Goal: Information Seeking & Learning: Find specific fact

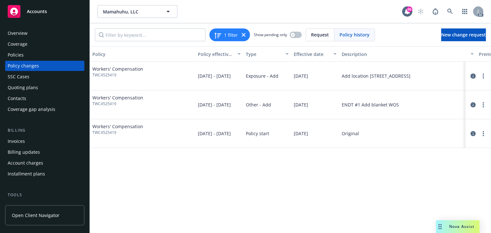
click at [472, 76] on icon "circleInformation" at bounding box center [472, 75] width 5 height 5
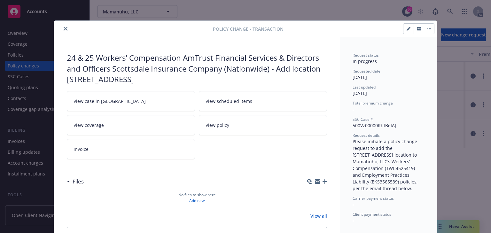
scroll to position [19, 0]
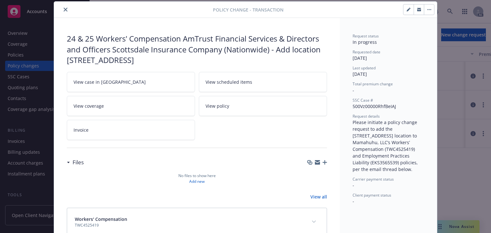
click at [114, 78] on link "View case in SSC" at bounding box center [131, 82] width 128 height 20
click at [64, 11] on button "close" at bounding box center [66, 10] width 8 height 8
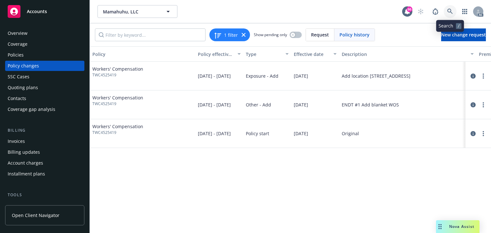
click at [452, 11] on icon at bounding box center [450, 12] width 6 height 6
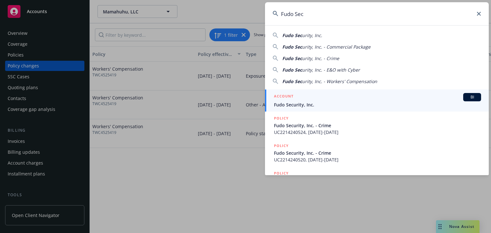
type input "Fudo Sec"
click at [293, 103] on span "Fudo Security, Inc." at bounding box center [377, 104] width 207 height 7
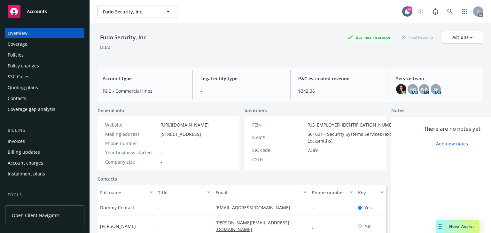
click at [29, 57] on div "Policies" at bounding box center [45, 55] width 74 height 10
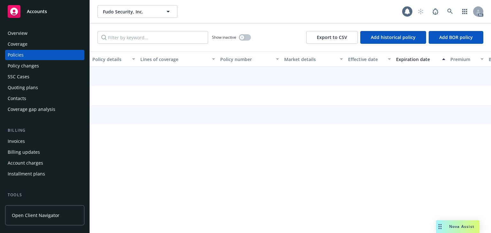
click at [24, 67] on div "Policy changes" at bounding box center [23, 66] width 31 height 10
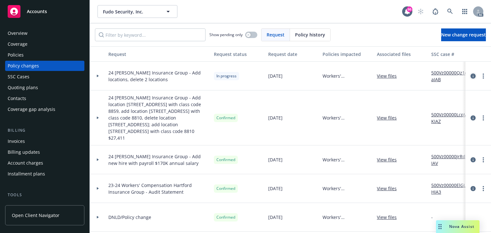
click at [470, 75] on icon "circleInformation" at bounding box center [472, 75] width 5 height 5
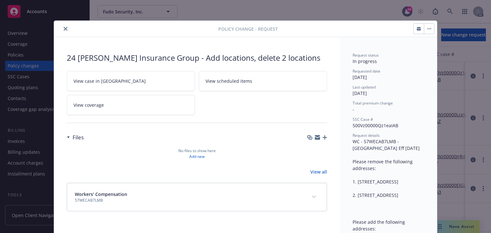
scroll to position [19, 0]
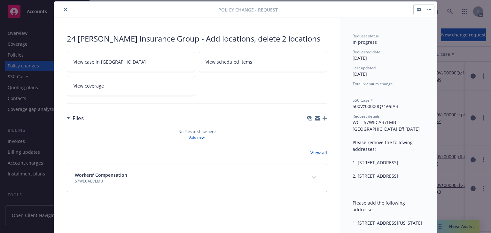
click at [141, 65] on link "View case in SSC" at bounding box center [131, 62] width 128 height 20
click at [65, 12] on button "close" at bounding box center [66, 10] width 8 height 8
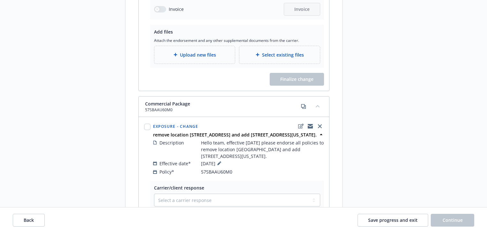
scroll to position [230, 0]
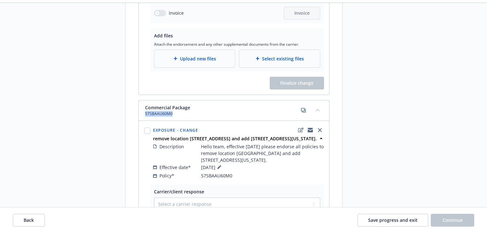
drag, startPoint x: 168, startPoint y: 111, endPoint x: 140, endPoint y: 111, distance: 28.1
click at [140, 111] on div "Commercial Package 57SBAAU60M0" at bounding box center [234, 110] width 190 height 20
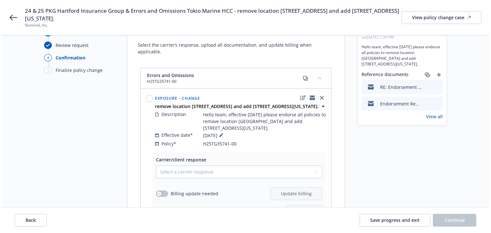
scroll to position [0, 0]
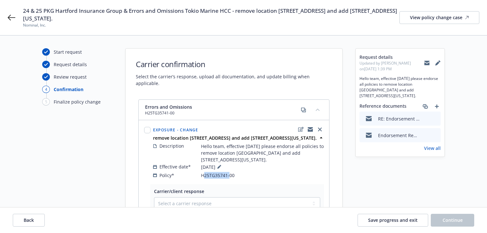
drag, startPoint x: 204, startPoint y: 178, endPoint x: 228, endPoint y: 176, distance: 24.4
click at [228, 176] on div "Description Hello team, effective [DATE] please endorse all policies to remove …" at bounding box center [238, 160] width 173 height 39
copy span "25TG35741-"
click at [12, 20] on icon at bounding box center [12, 18] width 8 height 8
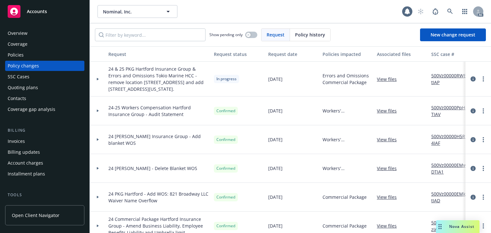
click at [40, 52] on div "Policies" at bounding box center [45, 55] width 74 height 10
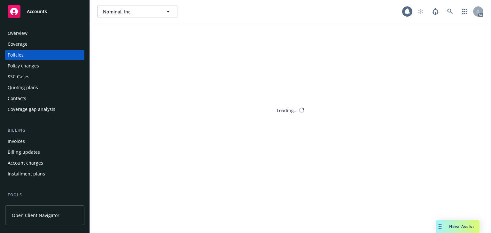
click at [37, 55] on div "Policies" at bounding box center [45, 55] width 74 height 10
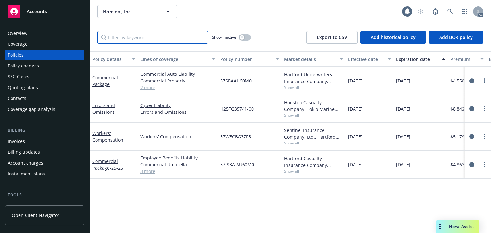
click at [143, 40] on input "Filter by keyword..." at bounding box center [152, 37] width 111 height 13
paste input "25TG35741-"
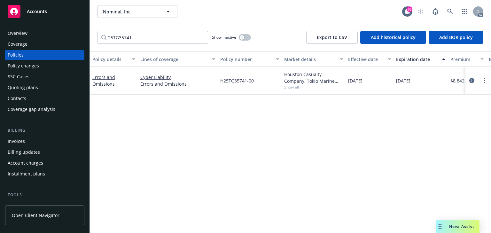
click at [208, 130] on div "Policy details Lines of coverage Policy number Market details Effective date Ex…" at bounding box center [290, 141] width 401 height 181
click at [286, 88] on span "Show all" at bounding box center [313, 86] width 59 height 5
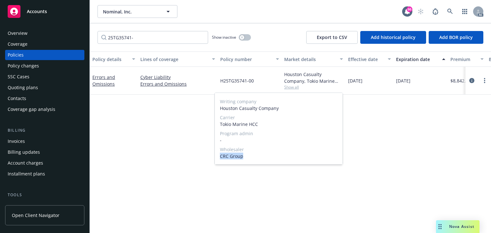
drag, startPoint x: 216, startPoint y: 157, endPoint x: 251, endPoint y: 156, distance: 34.8
click at [251, 156] on div "Writing company Houston Casualty Company Carrier Tokio Marine HCC Program admin…" at bounding box center [279, 129] width 128 height 72
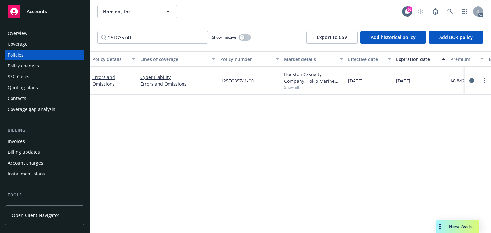
click at [163, 146] on div "Policy details Lines of coverage Policy number Market details Effective date Ex…" at bounding box center [290, 141] width 401 height 181
click at [471, 80] on icon "circleInformation" at bounding box center [471, 80] width 5 height 5
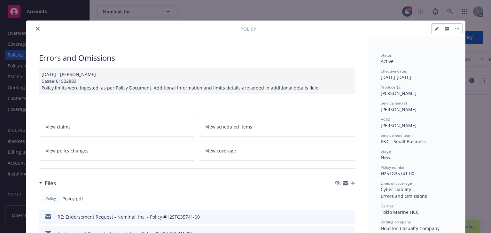
scroll to position [19, 0]
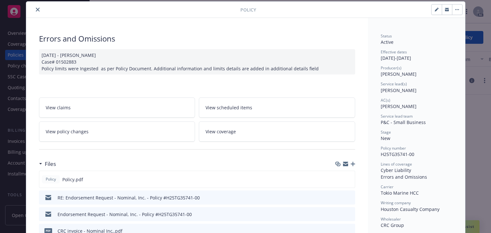
click at [416, 98] on div "AC(s)" at bounding box center [416, 99] width 72 height 5
click at [39, 10] on button "close" at bounding box center [38, 10] width 8 height 8
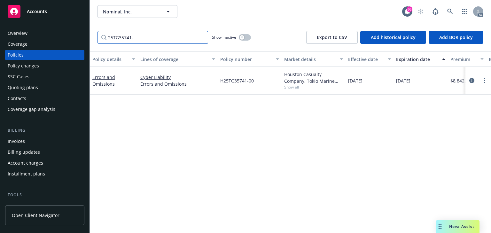
drag, startPoint x: 115, startPoint y: 37, endPoint x: 85, endPoint y: 34, distance: 29.8
click at [86, 34] on div "Accounts Overview Coverage Policies Policy changes SSC Cases Quoting plans Cont…" at bounding box center [245, 116] width 491 height 233
type input "3"
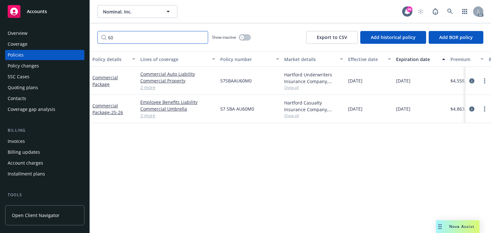
type input "60"
click at [145, 141] on div "Policy details Lines of coverage Policy number Market details Effective date Ex…" at bounding box center [290, 141] width 401 height 181
drag, startPoint x: 217, startPoint y: 81, endPoint x: 259, endPoint y: 80, distance: 41.2
click at [259, 80] on div "57SBAAU60M0" at bounding box center [249, 81] width 64 height 28
copy span "57SBAAU60M0"
